Goal: Task Accomplishment & Management: Use online tool/utility

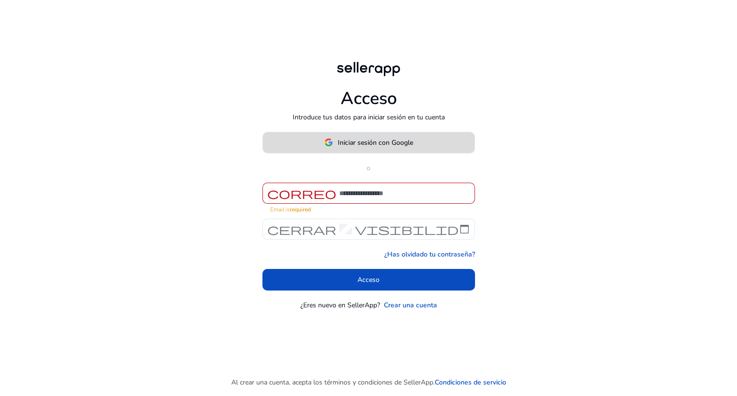
click at [403, 147] on font "Iniciar sesión con Google" at bounding box center [375, 142] width 75 height 9
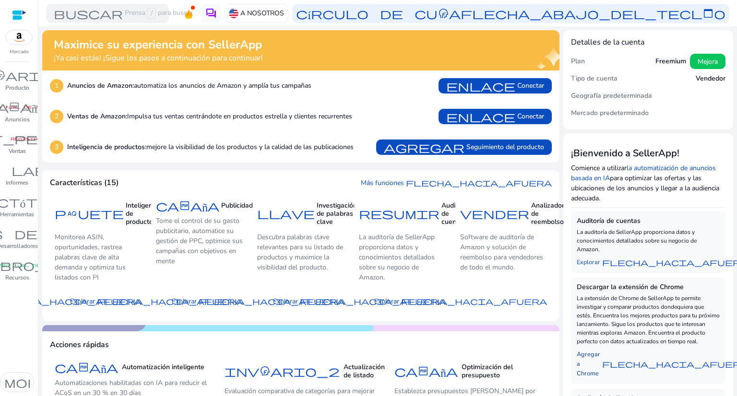
click at [660, 369] on font "flecha_hacia_afuera" at bounding box center [675, 364] width 146 height 10
click at [639, 369] on font "flecha_hacia_afuera" at bounding box center [675, 364] width 146 height 10
click at [585, 363] on font "Agregar a Chrome" at bounding box center [589, 364] width 24 height 28
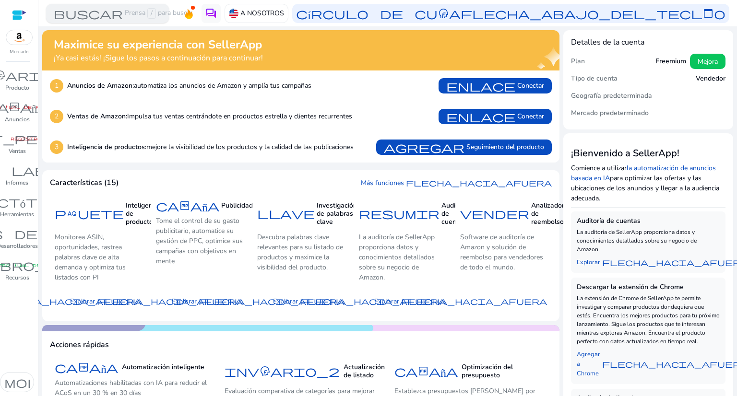
click at [87, 12] on font "buscar" at bounding box center [88, 13] width 69 height 13
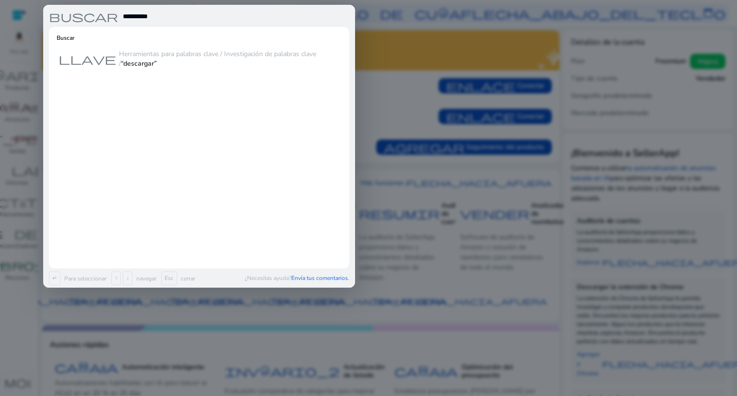
type input "*********"
click at [168, 14] on input "*********" at bounding box center [236, 17] width 228 height 12
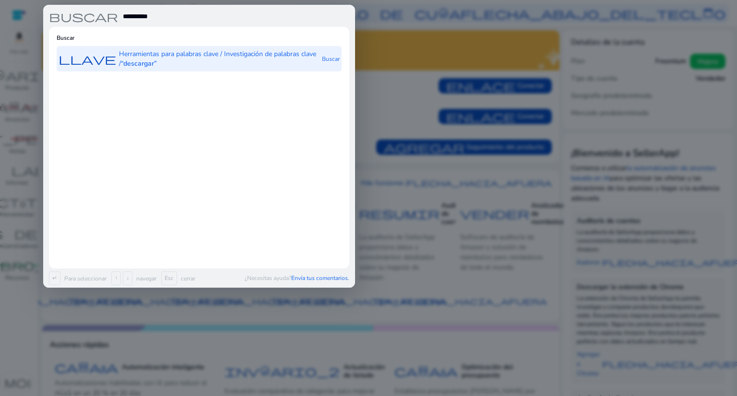
click at [161, 67] on p "Herramientas para palabras clave / Investigación de palabras clave / “descargar”" at bounding box center [219, 58] width 201 height 19
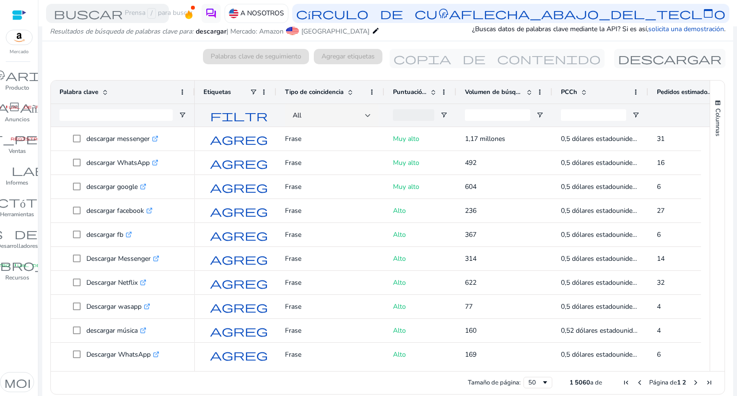
scroll to position [114, 0]
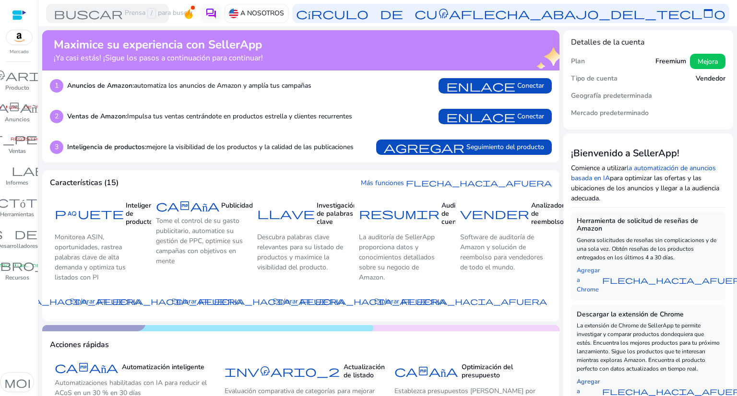
click at [589, 390] on font "Agregar a Chrome" at bounding box center [589, 392] width 24 height 28
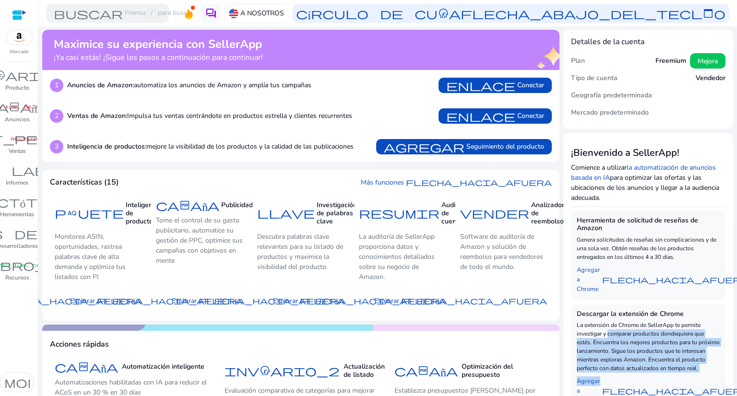
drag, startPoint x: 589, startPoint y: 390, endPoint x: 609, endPoint y: 337, distance: 56.6
click at [609, 337] on div "Descargar la extensión de Chrome La extensión de Chrome de SellerApp te permite…" at bounding box center [648, 358] width 155 height 107
click at [609, 337] on font "La extensión de Chrome de SellerApp te permite investigar y comparar productos …" at bounding box center [648, 347] width 143 height 51
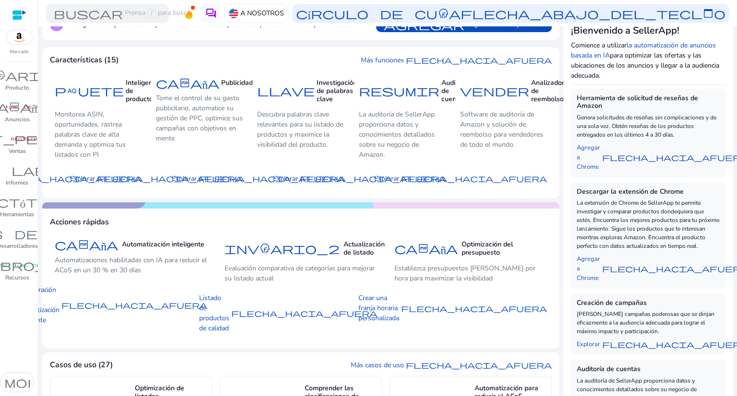
scroll to position [154, 0]
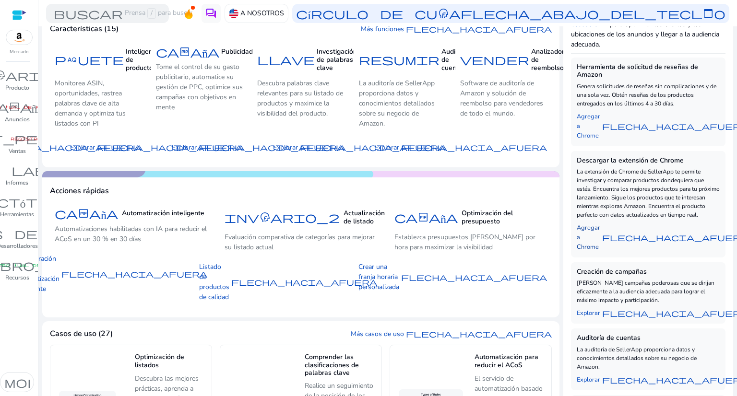
click at [647, 242] on font "flecha_hacia_afuera" at bounding box center [675, 238] width 146 height 10
click at [587, 235] on font "Agregar a Chrome" at bounding box center [589, 238] width 24 height 28
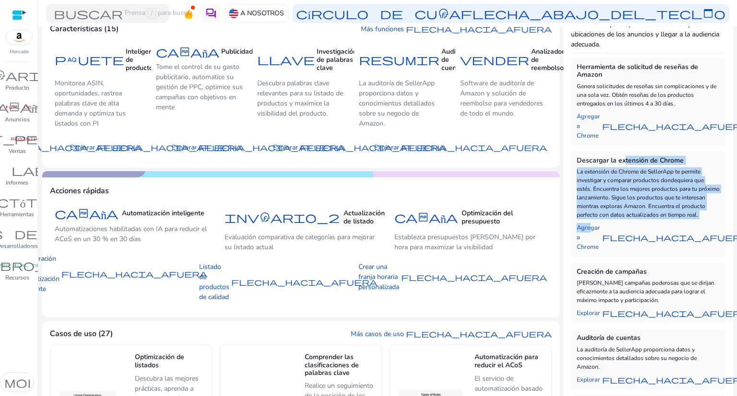
drag, startPoint x: 587, startPoint y: 235, endPoint x: 628, endPoint y: 144, distance: 100.1
click at [628, 144] on div "Herramienta de solicitud de reseñas de Amazon Genera solicitudes de reseñas sin…" at bounding box center [648, 258] width 155 height 400
